Goal: Navigation & Orientation: Find specific page/section

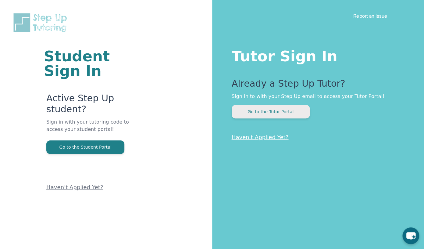
click at [259, 112] on button "Go to the Tutor Portal" at bounding box center [271, 111] width 78 height 13
click at [254, 115] on button "Go to the Tutor Portal" at bounding box center [271, 111] width 78 height 13
click at [257, 113] on button "Go to the Tutor Portal" at bounding box center [271, 111] width 78 height 13
click at [55, 130] on p "Sign in with your tutoring code to access your student portal!" at bounding box center [92, 129] width 93 height 22
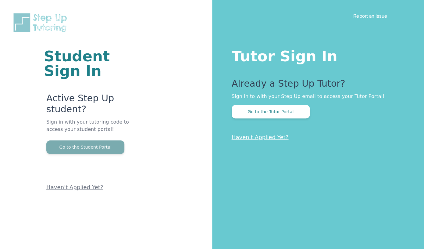
click at [69, 151] on button "Go to the Student Portal" at bounding box center [85, 146] width 78 height 13
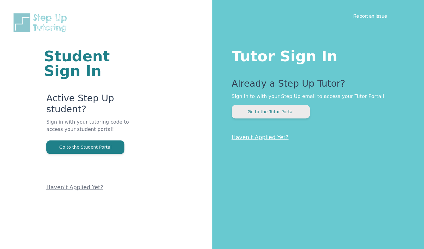
click at [268, 118] on button "Go to the Tutor Portal" at bounding box center [271, 111] width 78 height 13
